Goal: Check status: Verify the current state of an ongoing process or item

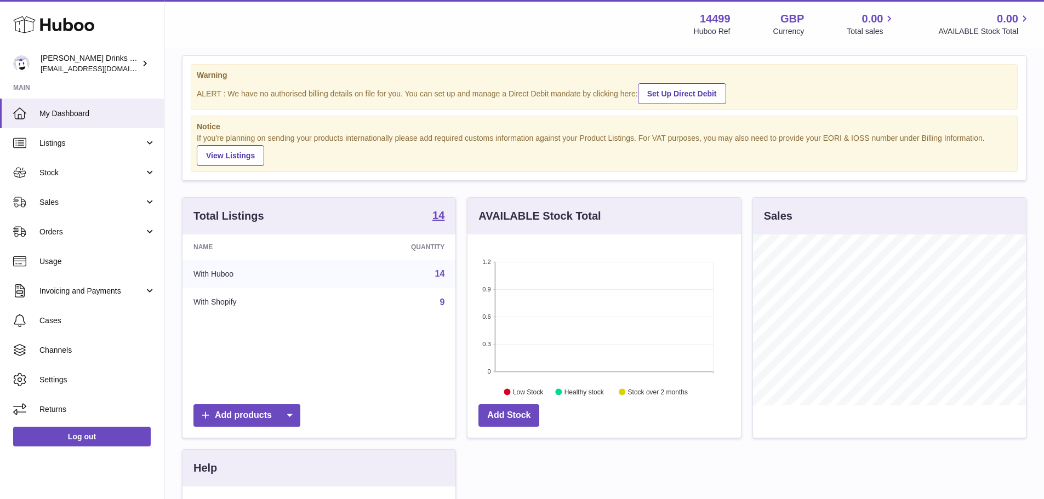
scroll to position [26, 0]
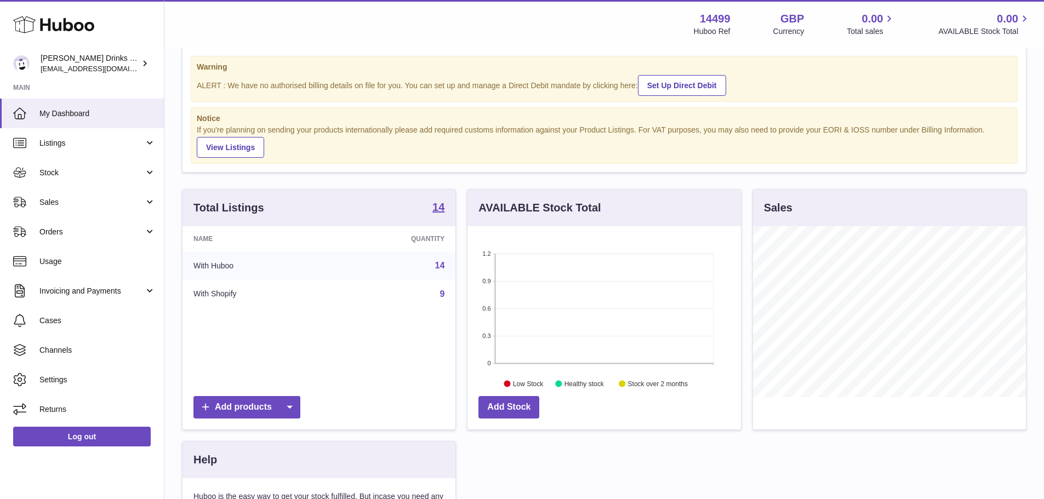
drag, startPoint x: 175, startPoint y: 171, endPoint x: 182, endPoint y: 196, distance: 25.5
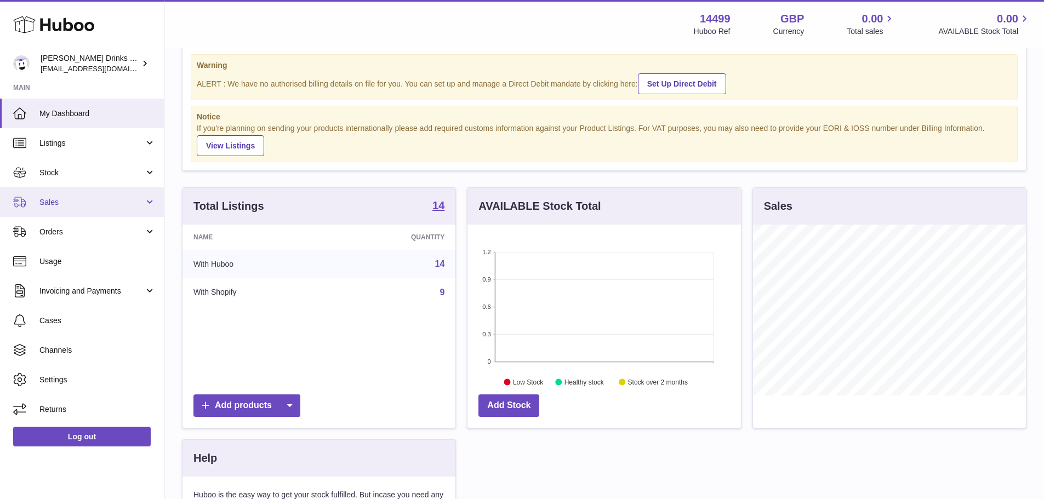
click at [123, 203] on span "Sales" at bounding box center [91, 202] width 105 height 10
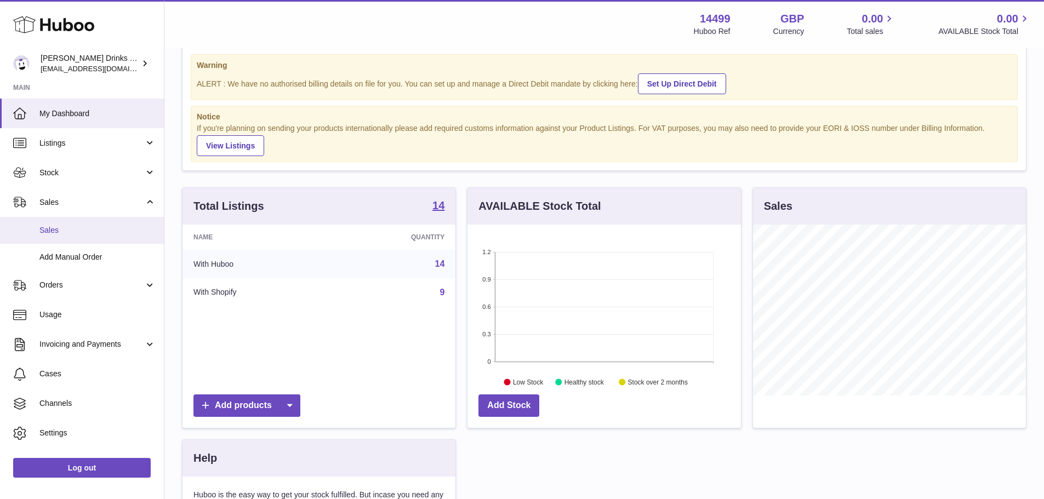
click at [122, 222] on link "Sales" at bounding box center [82, 230] width 164 height 27
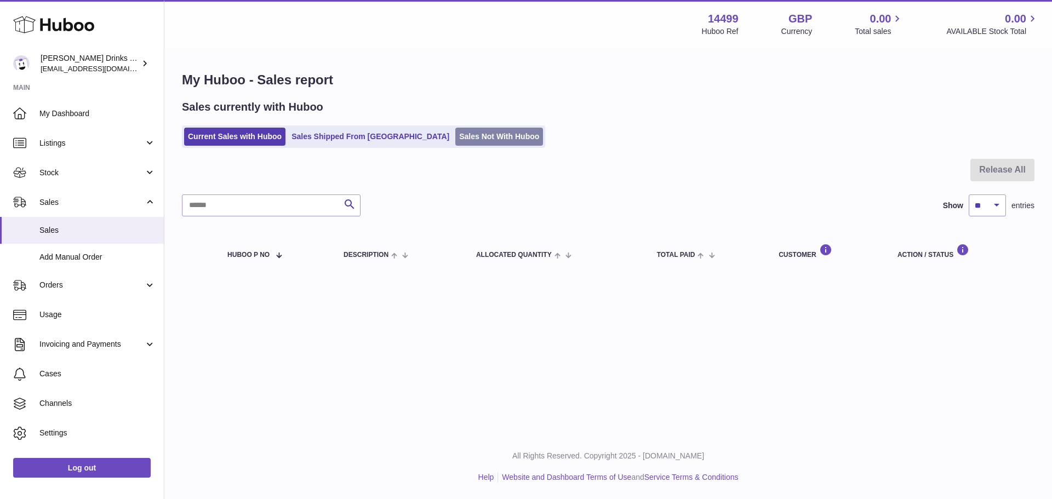
click at [455, 140] on link "Sales Not With Huboo" at bounding box center [499, 137] width 88 height 18
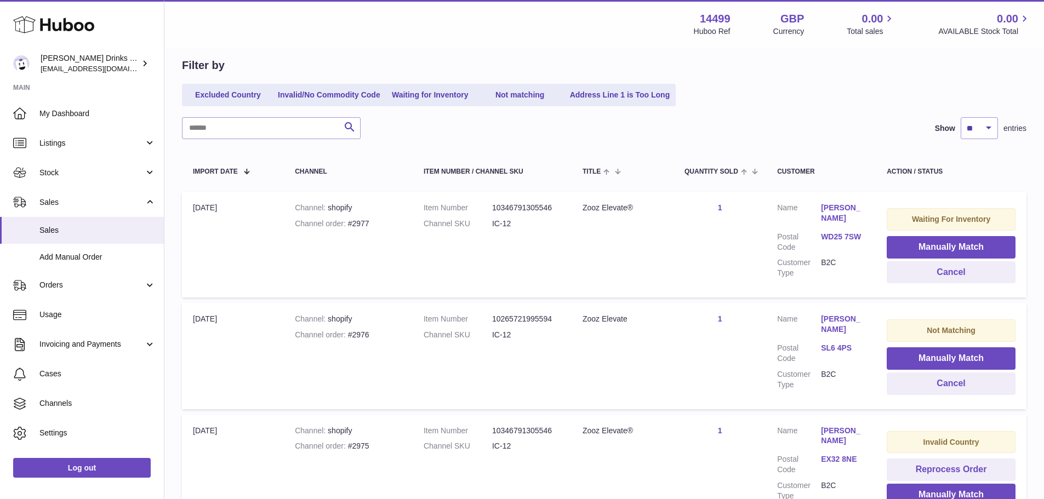
drag, startPoint x: 588, startPoint y: 140, endPoint x: 586, endPoint y: 196, distance: 56.5
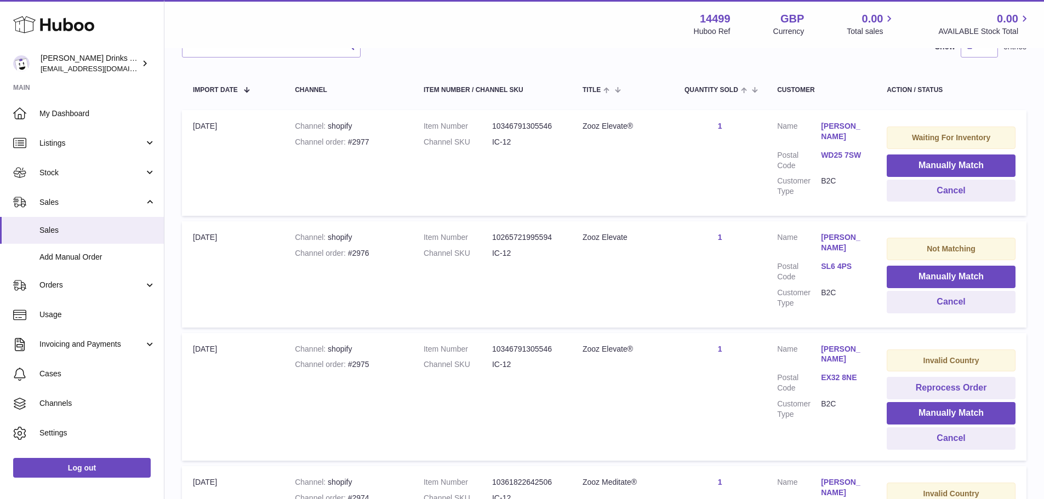
scroll to position [175, 0]
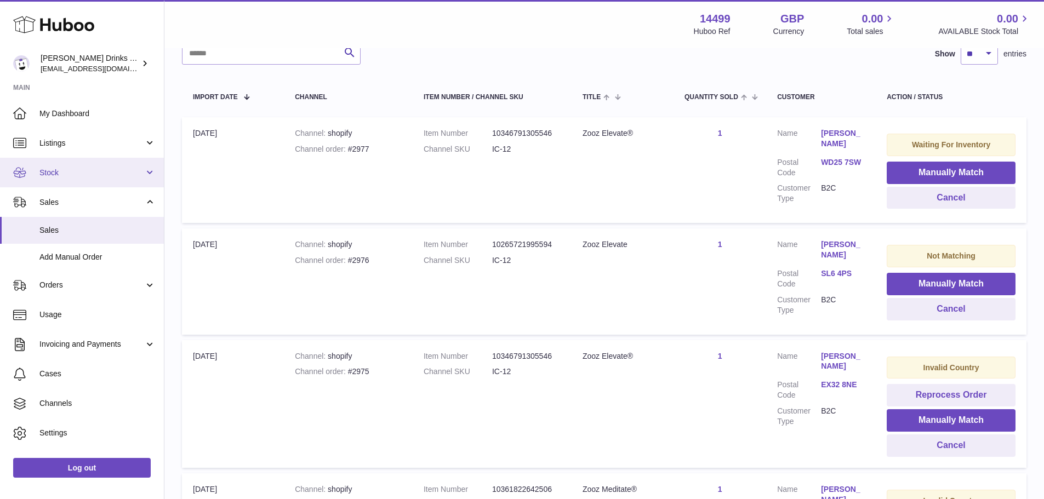
click at [75, 171] on span "Stock" at bounding box center [91, 173] width 105 height 10
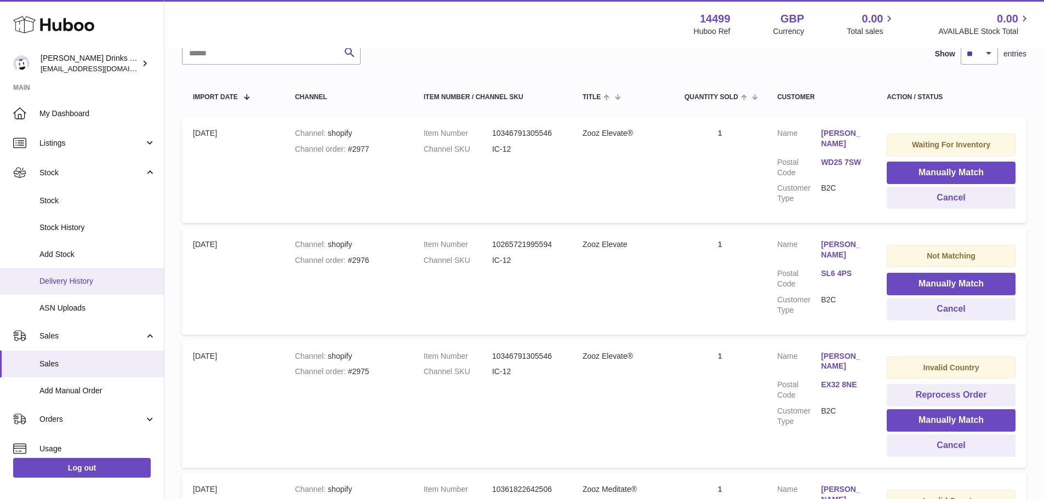
click at [61, 279] on span "Delivery History" at bounding box center [97, 281] width 116 height 10
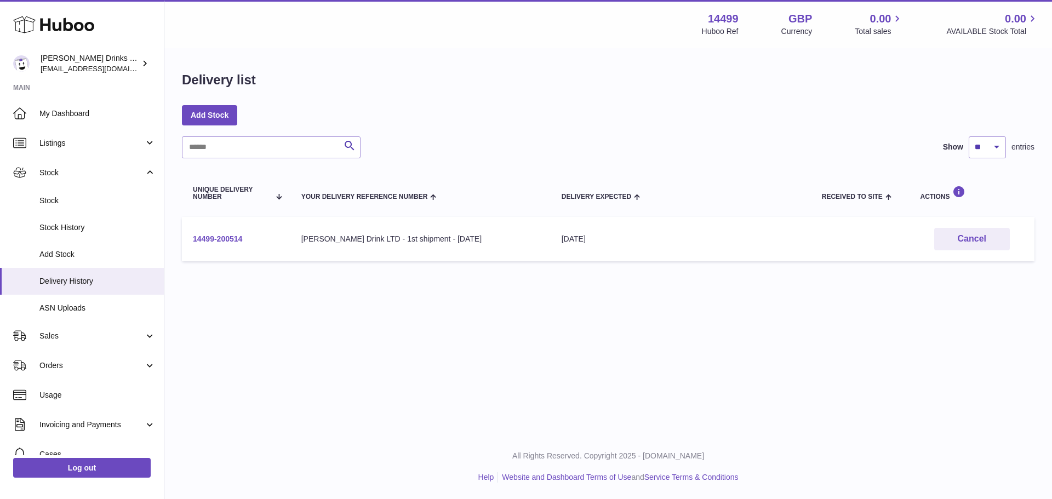
click at [228, 240] on link "14499-200514" at bounding box center [217, 238] width 49 height 9
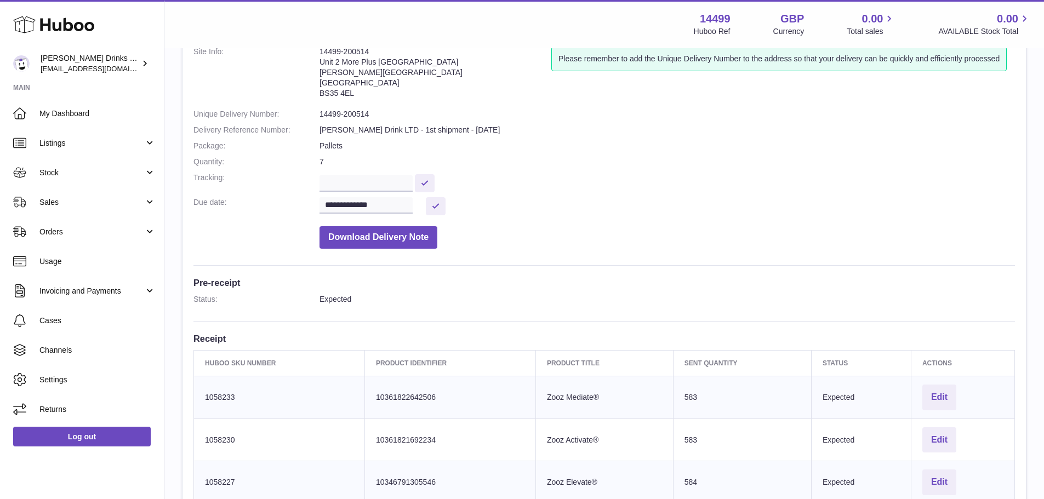
scroll to position [122, 0]
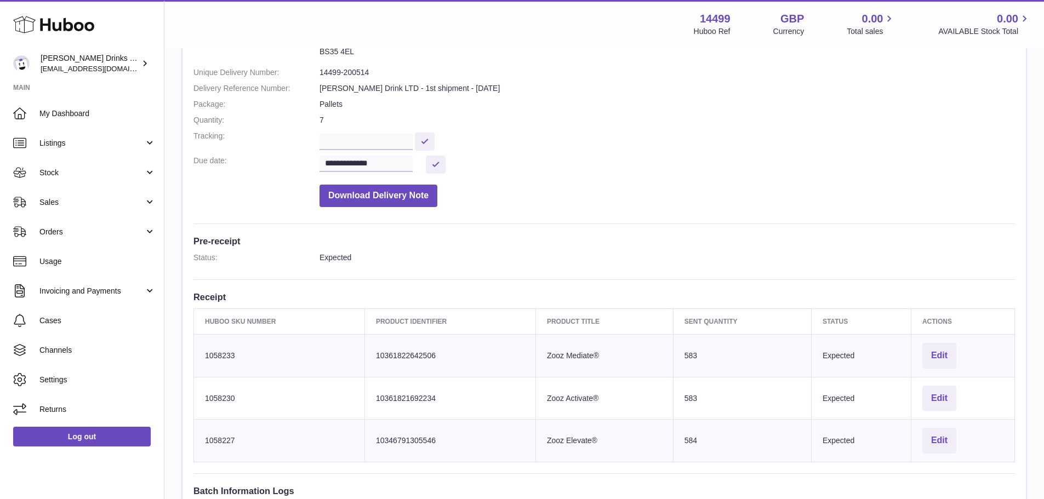
drag, startPoint x: 543, startPoint y: 256, endPoint x: 545, endPoint y: 307, distance: 51.0
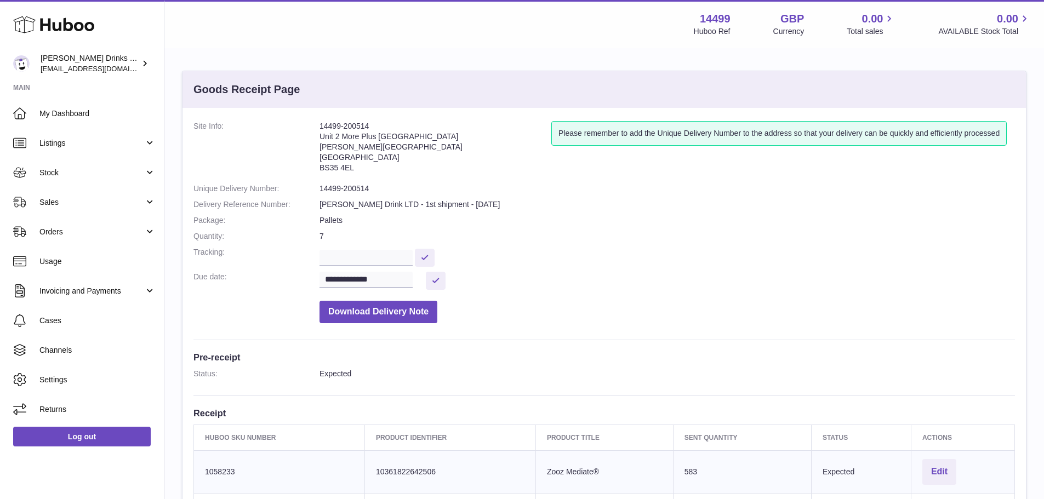
scroll to position [0, 0]
